Goal: Find specific page/section: Find specific page/section

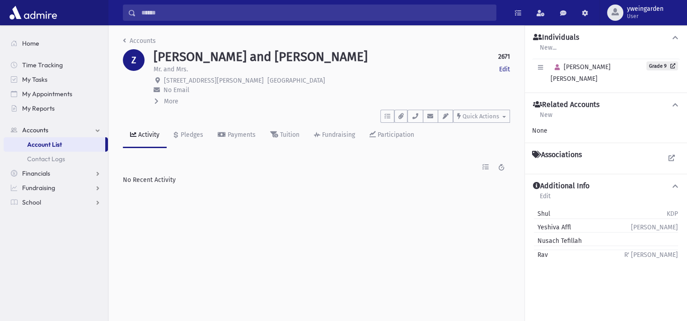
click at [232, 13] on input "Search" at bounding box center [316, 13] width 360 height 16
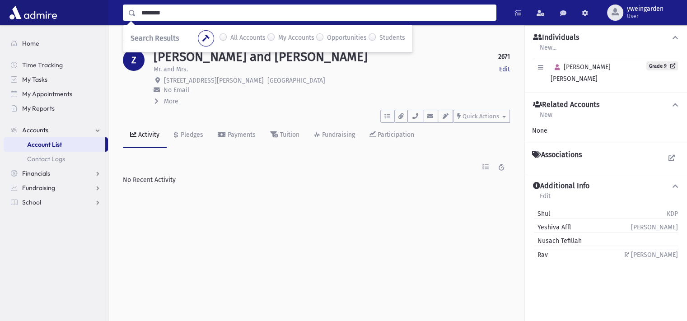
type input "********"
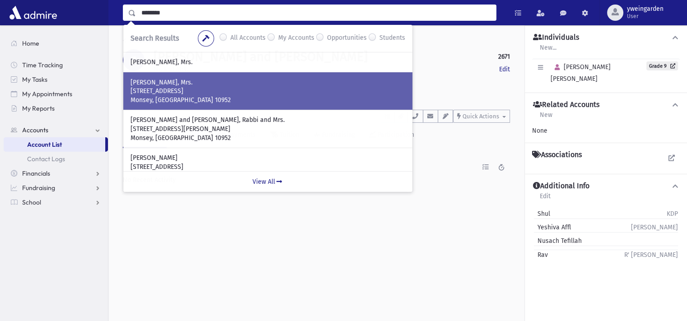
click at [203, 90] on p "3 Crabapple Court" at bounding box center [268, 91] width 275 height 9
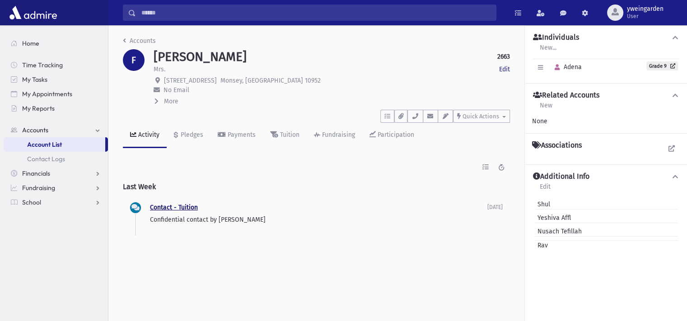
click at [184, 207] on link "Contact - Tuition" at bounding box center [174, 208] width 48 height 8
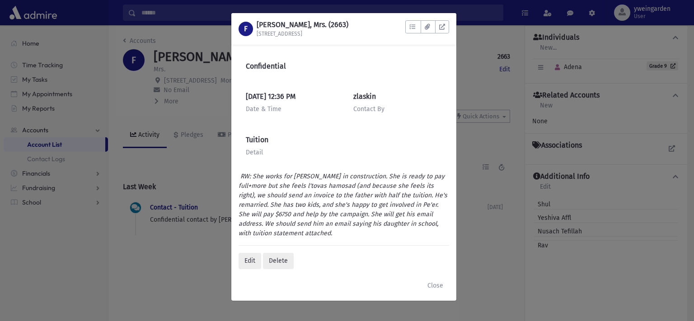
click at [466, 99] on div "F FRIEDMAN, Ahuva, Mrs. (2663) 3 Crabapple Court To Do's No open tasks Show Lis…" at bounding box center [347, 160] width 694 height 321
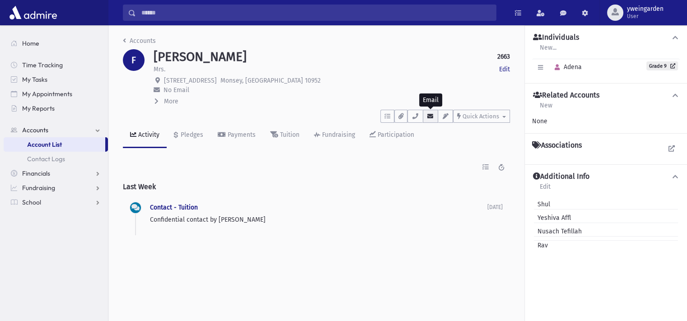
click at [431, 114] on icon "button" at bounding box center [430, 116] width 7 height 6
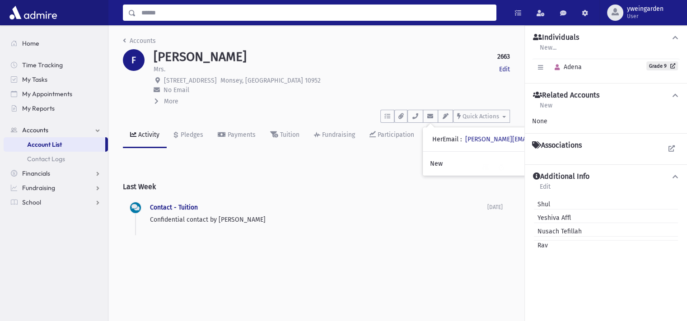
click at [284, 16] on input "Search" at bounding box center [316, 13] width 360 height 16
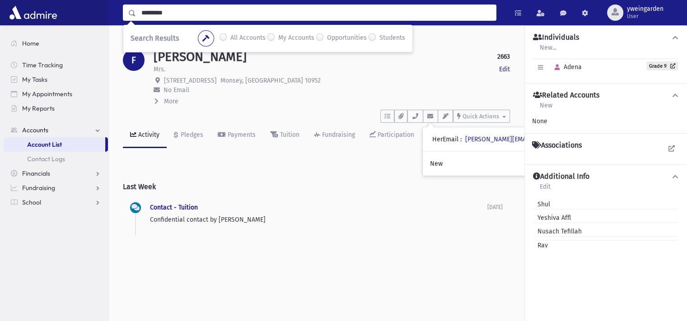
type input "*********"
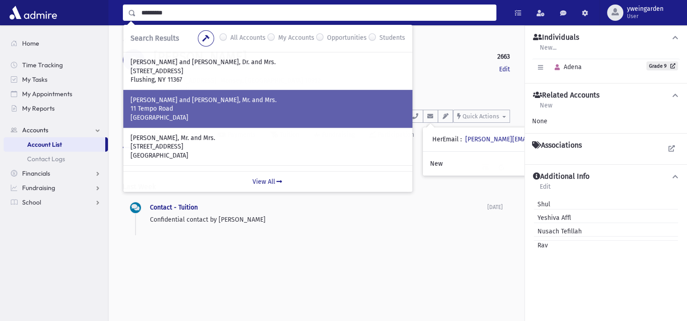
click at [201, 102] on p "STEINBERG, Dovid and Racheli, Mr. and Mrs." at bounding box center [268, 100] width 275 height 9
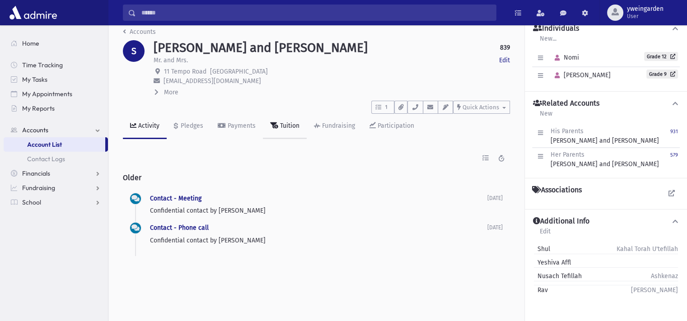
scroll to position [20, 0]
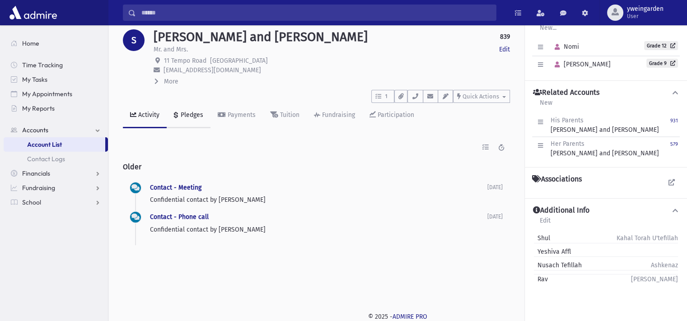
click at [207, 113] on link "Pledges" at bounding box center [189, 115] width 44 height 25
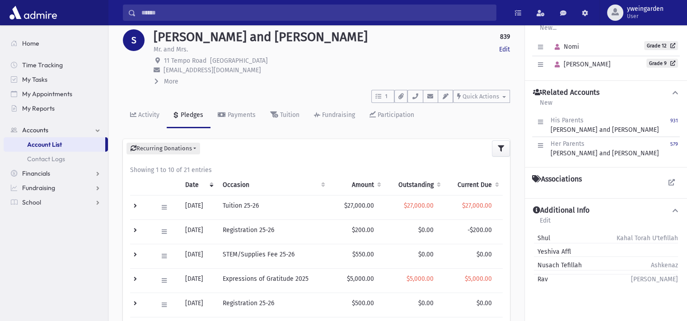
scroll to position [80, 0]
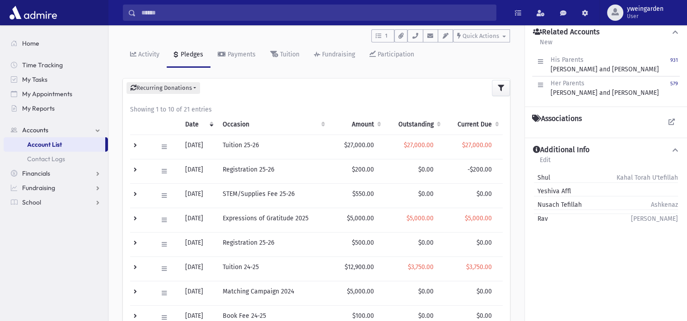
click at [304, 14] on input "Search" at bounding box center [316, 13] width 360 height 16
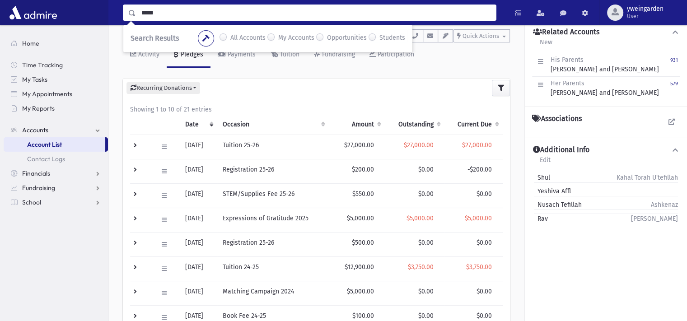
type input "*****"
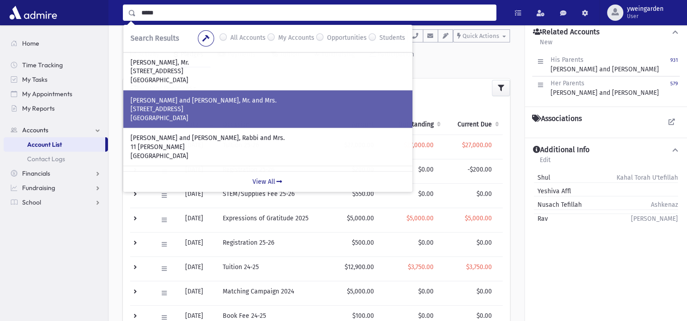
scroll to position [120, 0]
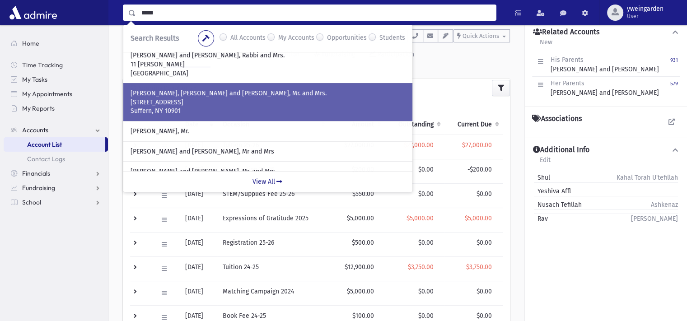
click at [221, 103] on p "2 Powder Horn Drive" at bounding box center [268, 102] width 275 height 9
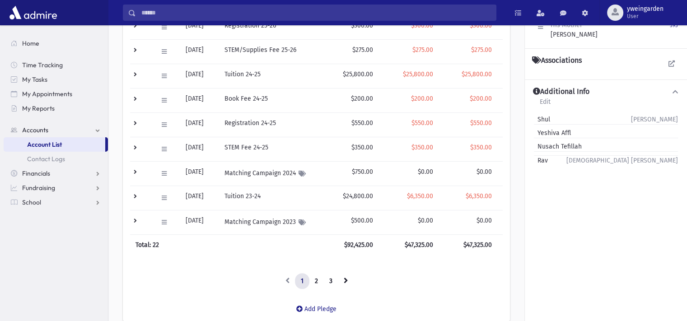
scroll to position [241, 0]
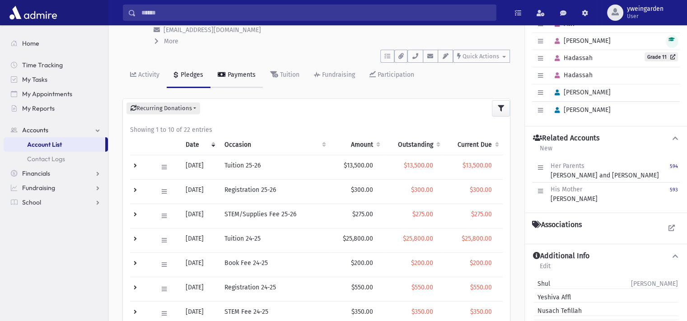
click at [236, 81] on link "Payments" at bounding box center [237, 75] width 52 height 25
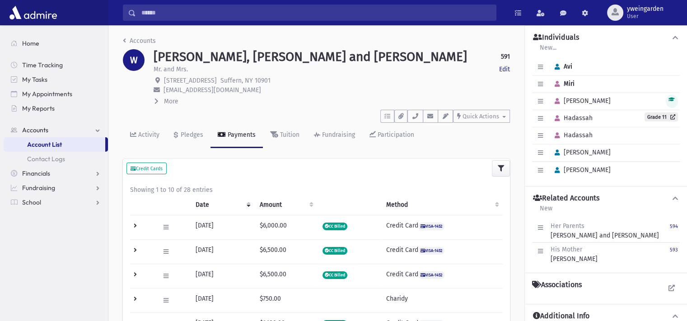
click at [293, 11] on input "Search" at bounding box center [316, 13] width 360 height 16
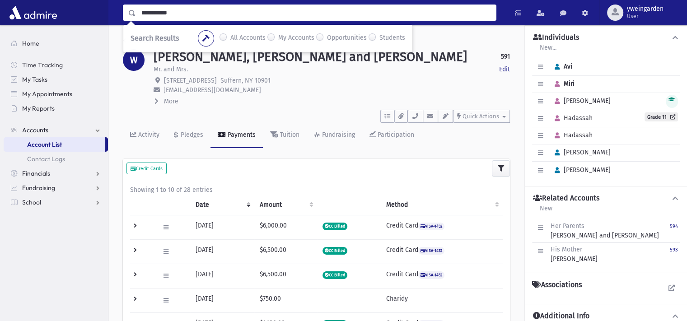
type input "**********"
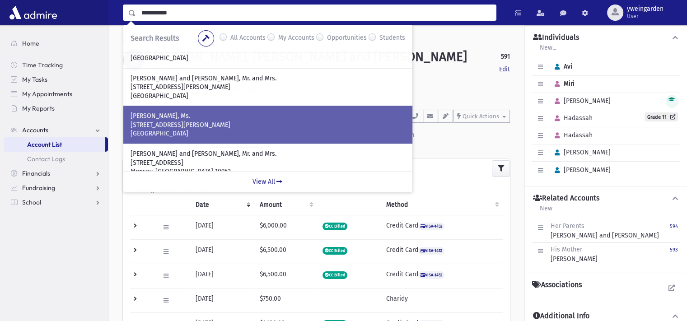
scroll to position [203, 0]
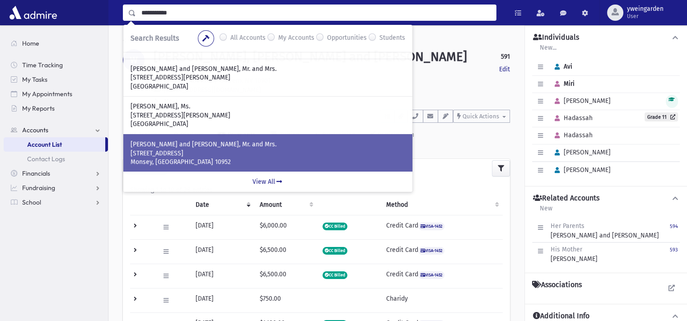
click at [235, 140] on p "GOLDBRENNER, Ushi and Aliza, Mr. and Mrs." at bounding box center [268, 144] width 275 height 9
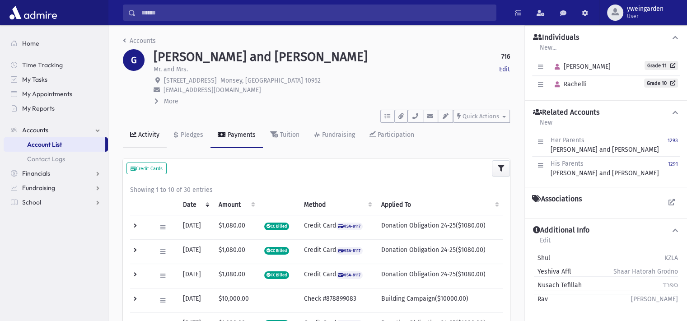
click at [148, 131] on div "Activity" at bounding box center [147, 135] width 23 height 8
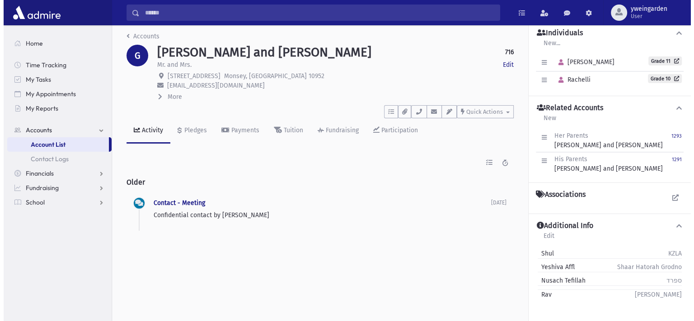
scroll to position [20, 0]
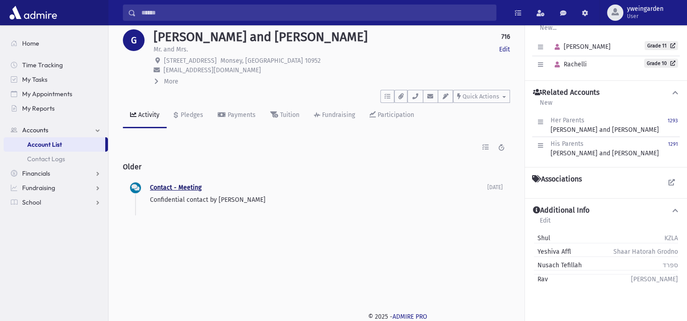
click at [195, 188] on link "Contact - Meeting" at bounding box center [176, 188] width 52 height 8
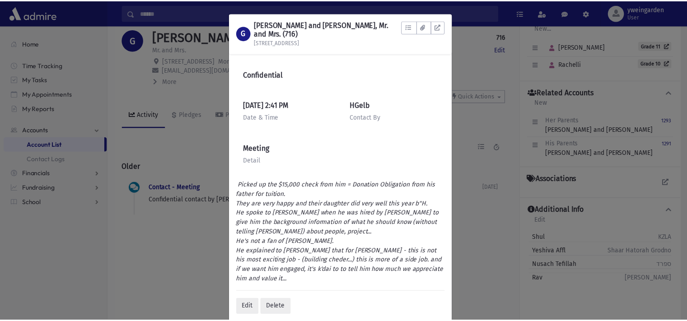
scroll to position [39, 0]
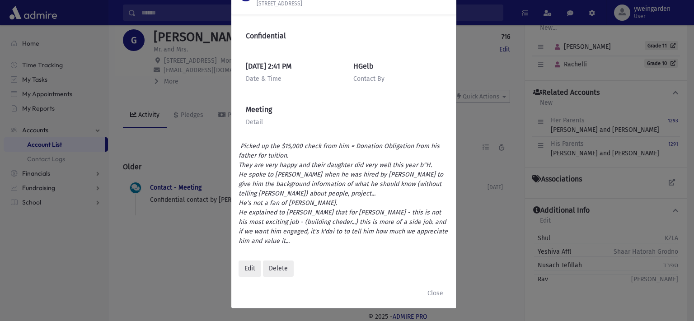
click at [208, 216] on div "G [PERSON_NAME] and [PERSON_NAME], Mr. and Mrs. (716) [STREET_ADDRESS] To Do's …" at bounding box center [347, 160] width 694 height 321
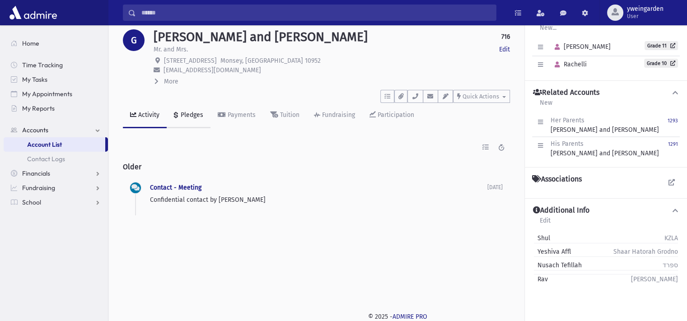
click at [188, 113] on div "Pledges" at bounding box center [191, 115] width 24 height 8
